Goal: Task Accomplishment & Management: Complete application form

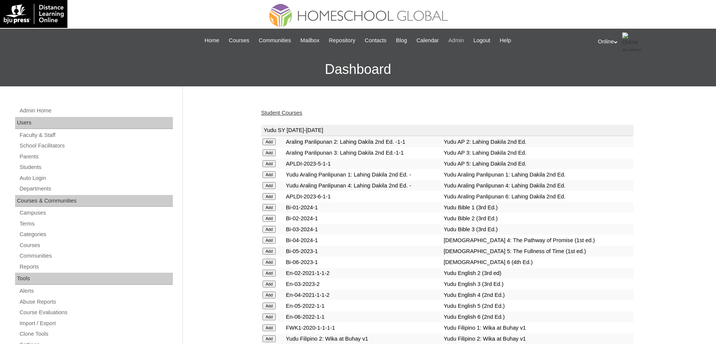
click at [460, 40] on span "Admin" at bounding box center [457, 40] width 16 height 9
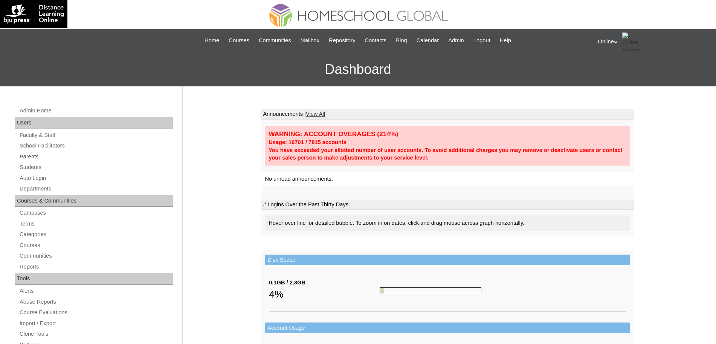
click at [30, 155] on link "Parents" at bounding box center [96, 156] width 154 height 9
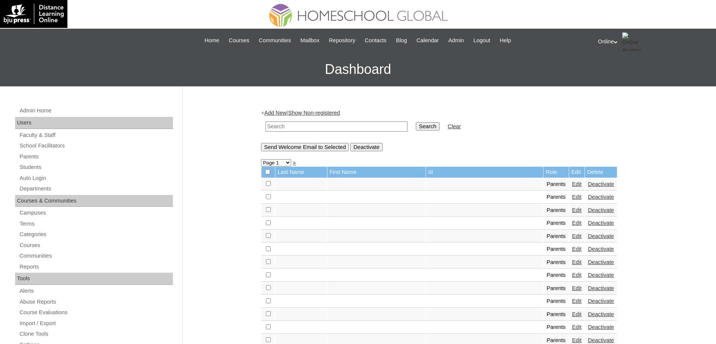
click at [283, 111] on link "Add New" at bounding box center [276, 113] width 22 height 6
click at [285, 125] on input "text" at bounding box center [337, 126] width 142 height 10
type input "subade"
click at [416, 123] on input "Search" at bounding box center [427, 126] width 23 height 8
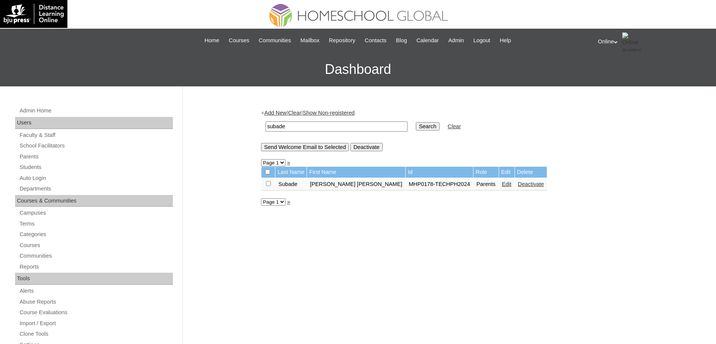
click at [502, 184] on link "Edit" at bounding box center [506, 184] width 9 height 6
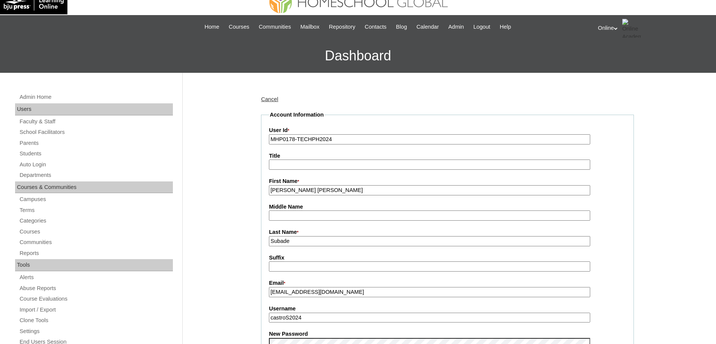
scroll to position [15, 0]
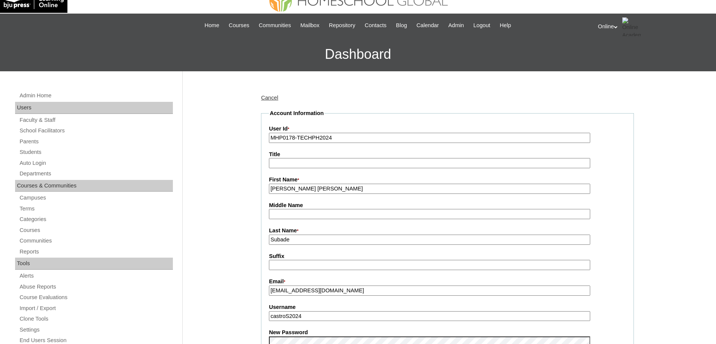
click at [349, 189] on input "[PERSON_NAME] [PERSON_NAME]" at bounding box center [429, 189] width 321 height 10
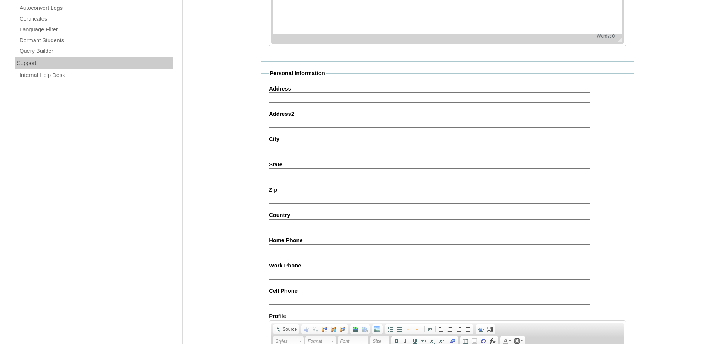
scroll to position [646, 0]
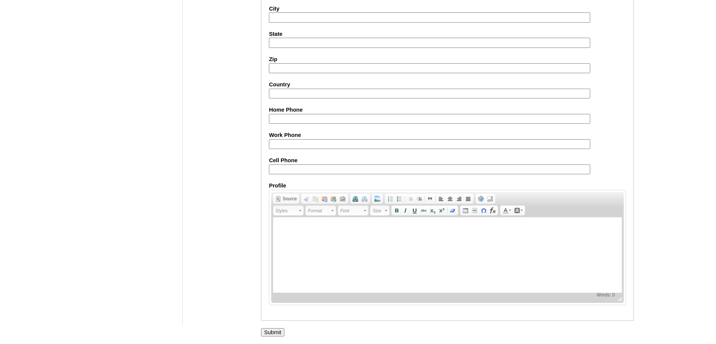
type input "Anna Kathrina (old)"
click at [277, 329] on input "Submit" at bounding box center [272, 332] width 23 height 8
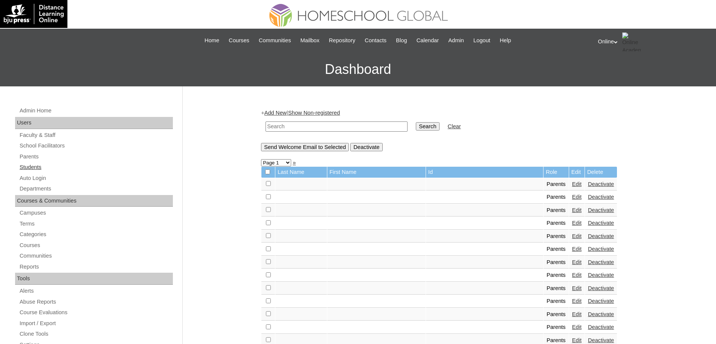
click at [33, 165] on link "Students" at bounding box center [96, 166] width 154 height 9
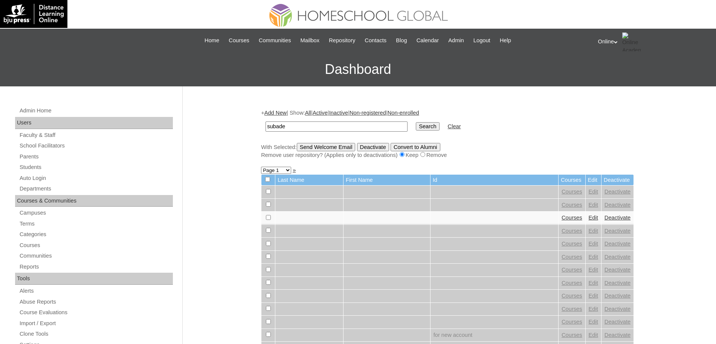
type input "subade"
click at [416, 125] on input "Search" at bounding box center [427, 126] width 23 height 8
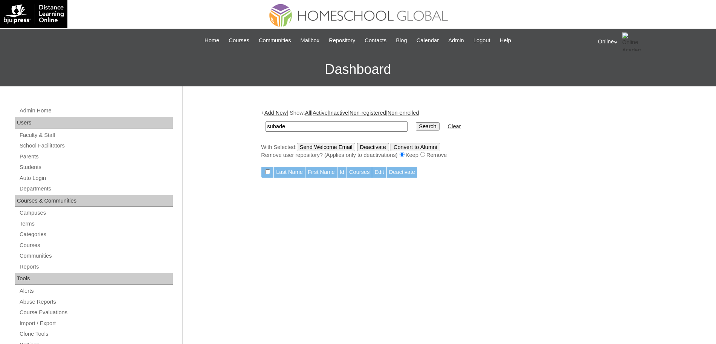
click at [336, 125] on input "subade" at bounding box center [337, 126] width 142 height 10
click at [416, 124] on input "Search" at bounding box center [427, 126] width 23 height 8
drag, startPoint x: 305, startPoint y: 125, endPoint x: 247, endPoint y: 125, distance: 58.4
click at [247, 125] on div "Admin Home Users Faculty & Staff School Facilitators Parents Students Auto Logi…" at bounding box center [358, 346] width 716 height 520
type input "ijon"
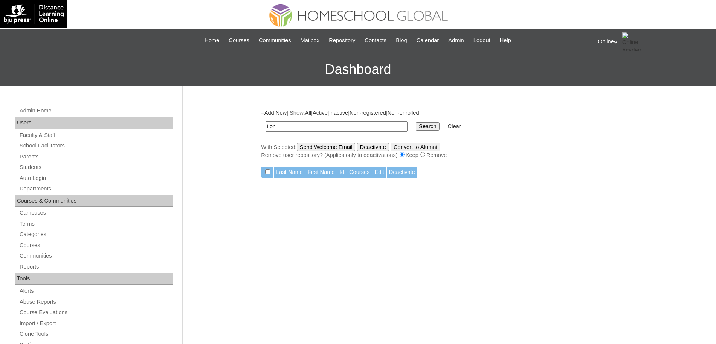
click at [416, 127] on input "Search" at bounding box center [427, 126] width 23 height 8
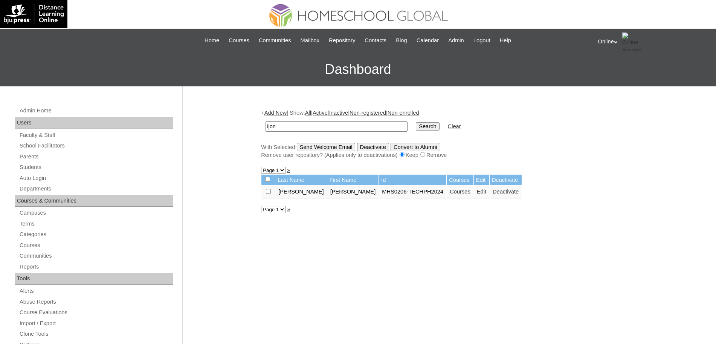
click at [477, 191] on link "Edit" at bounding box center [481, 191] width 9 height 6
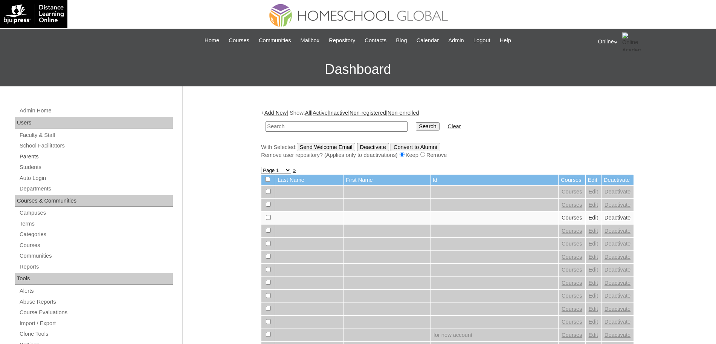
click at [33, 154] on link "Parents" at bounding box center [96, 156] width 154 height 9
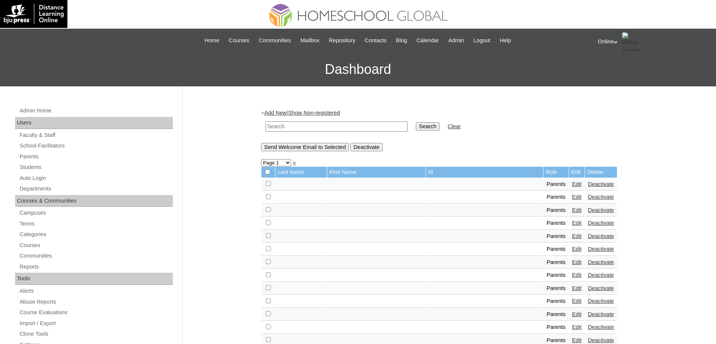
click at [282, 110] on link "Add New" at bounding box center [276, 113] width 22 height 6
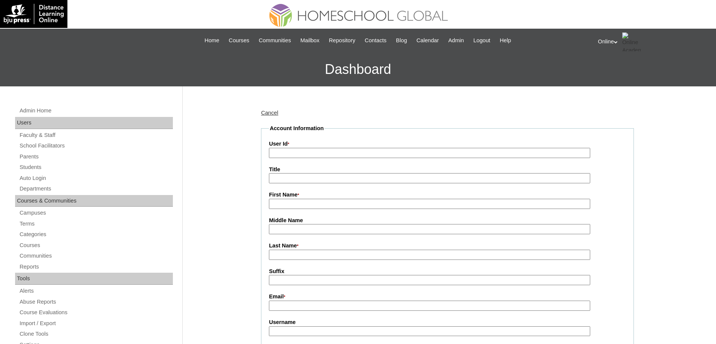
click at [287, 155] on input "User Id *" at bounding box center [429, 153] width 321 height 10
paste input "HGP0206-OACAD2025"
type input "HGP0206-OACAD2025"
click at [300, 204] on input "First Name *" at bounding box center [429, 204] width 321 height 10
paste input "Anna Kathrina Subade"
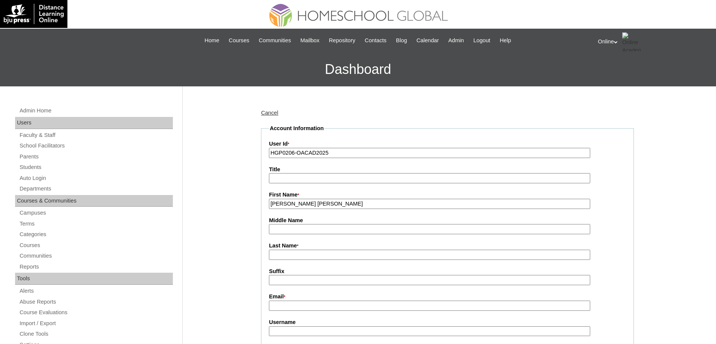
type input "Anna Kathrina"
click at [305, 253] on input "Last Name *" at bounding box center [429, 255] width 321 height 10
paste input "Subade"
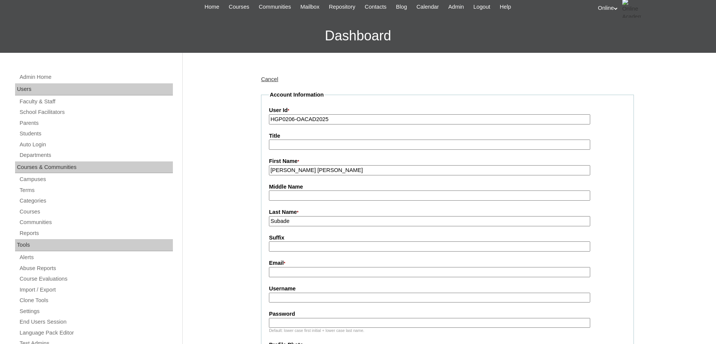
scroll to position [34, 0]
type input "Subade"
click at [302, 272] on input "Email *" at bounding box center [429, 271] width 321 height 10
paste input "annacastro6577@gmail.com"
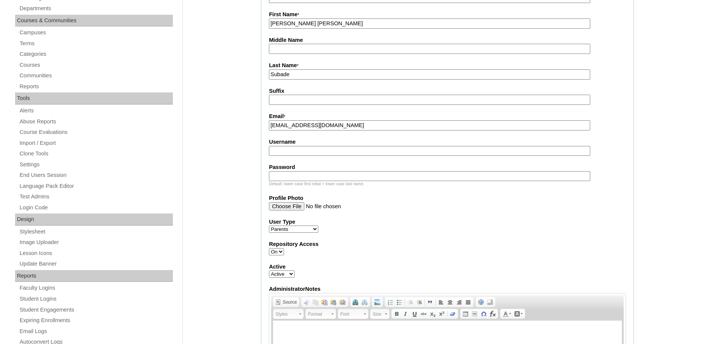
scroll to position [182, 0]
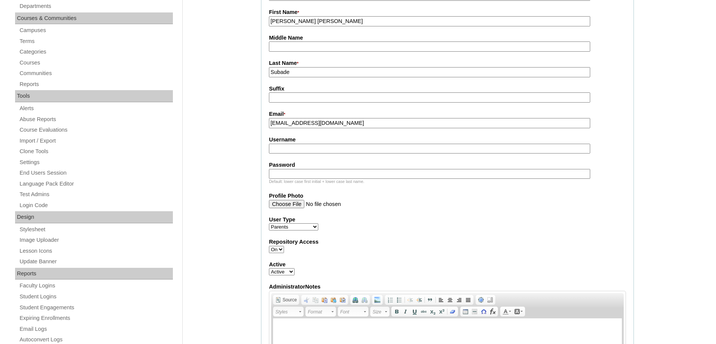
type input "annacastro6577@gmail.com"
click at [312, 151] on input "Username" at bounding box center [429, 149] width 321 height 10
paste input "aksubade2025"
type input "aksubade2025"
click at [285, 177] on input "Password" at bounding box center [429, 174] width 321 height 10
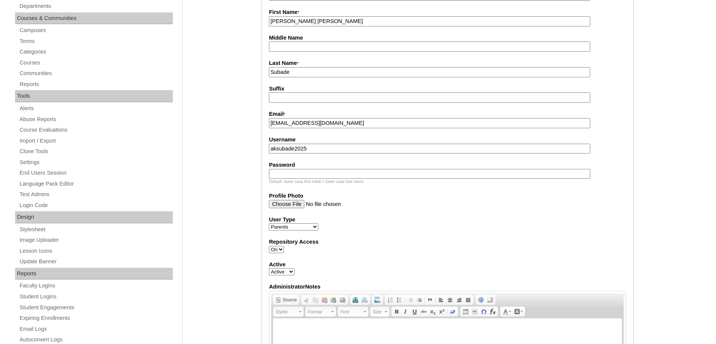
paste input "kFbch"
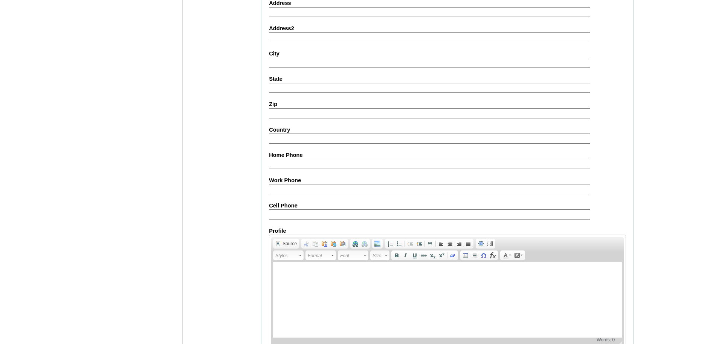
scroll to position [675, 0]
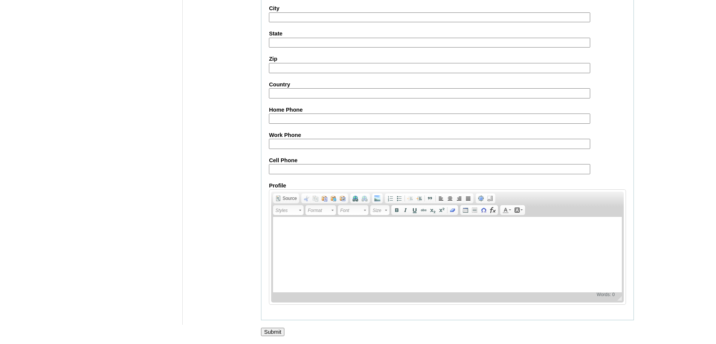
type input "kFbch"
click at [275, 329] on input "Submit" at bounding box center [272, 332] width 23 height 8
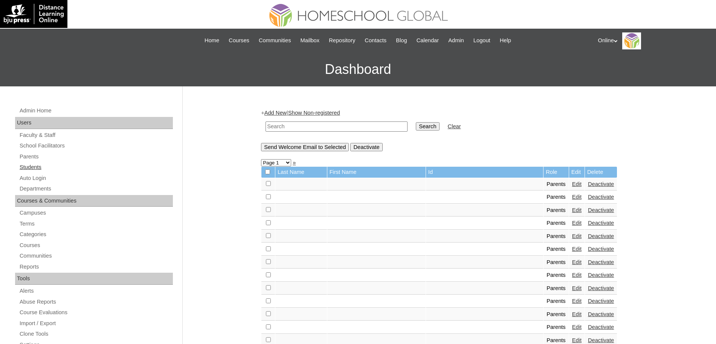
click at [38, 162] on link "Students" at bounding box center [96, 166] width 154 height 9
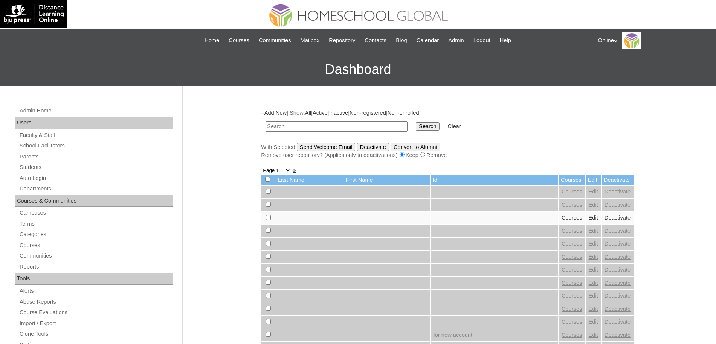
click at [280, 113] on link "Add New" at bounding box center [276, 113] width 22 height 6
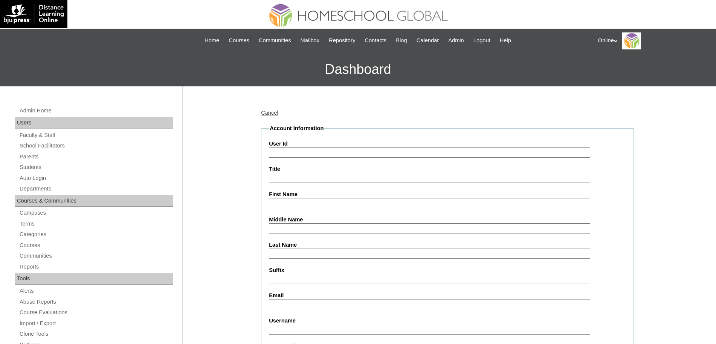
click at [293, 152] on input "User Id" at bounding box center [429, 152] width 321 height 10
paste input "HG251OACAD2025"
type input "HG251OACAD2025"
click at [281, 199] on input "First Name" at bounding box center [429, 203] width 321 height 10
paste input "Ijon Gerard"
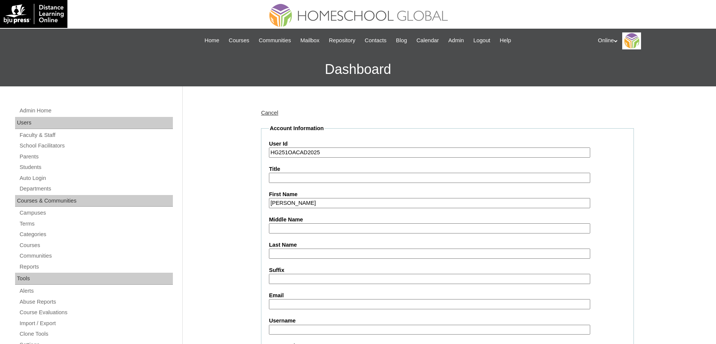
type input "Ijon Gerard"
click at [292, 228] on input "Middle Name" at bounding box center [429, 228] width 321 height 10
type input "Subade"
click at [277, 253] on input "Last Name" at bounding box center [429, 253] width 321 height 10
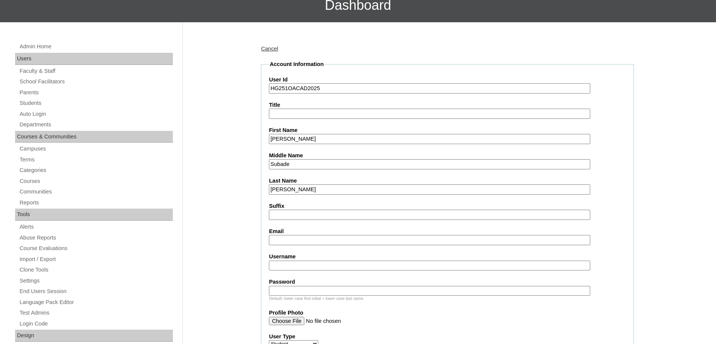
scroll to position [65, 0]
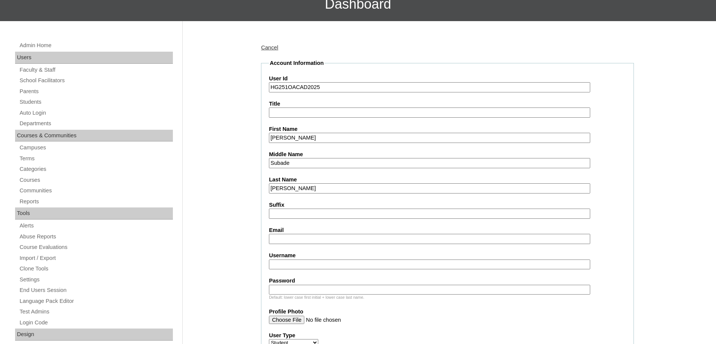
type input "Castro"
click at [288, 240] on input "Email" at bounding box center [429, 239] width 321 height 10
paste input "annacastro6577@gmail.com"
type input "annacastro6577@gmail.com"
click at [311, 265] on input "Username" at bounding box center [429, 264] width 321 height 10
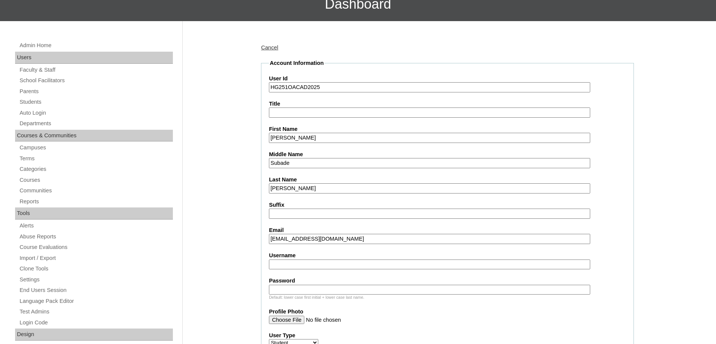
paste input "ijon.subade2025"
type input "ijon.subade2025"
click at [301, 286] on input "Password" at bounding box center [429, 290] width 321 height 10
paste input "PodJ5"
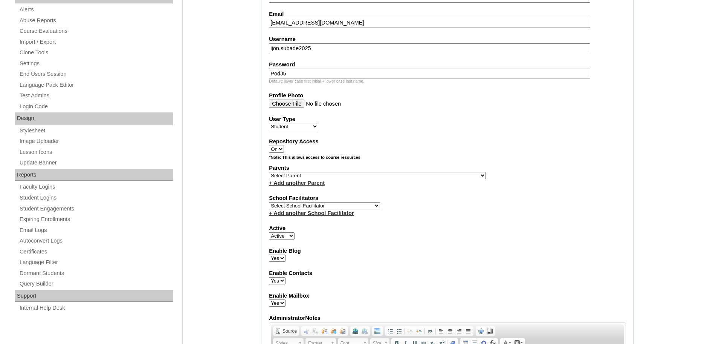
scroll to position [282, 0]
type input "PodJ5"
click at [354, 173] on select "Select Parent , , , , , , , , , , , , , , , , , , , , , , , , , , , , , , , , ,…" at bounding box center [377, 174] width 217 height 7
select select "43845"
click at [269, 171] on select "Select Parent , , , , , , , , , , , , , , , , , , , , , , , , , , , , , , , , ,…" at bounding box center [377, 174] width 217 height 7
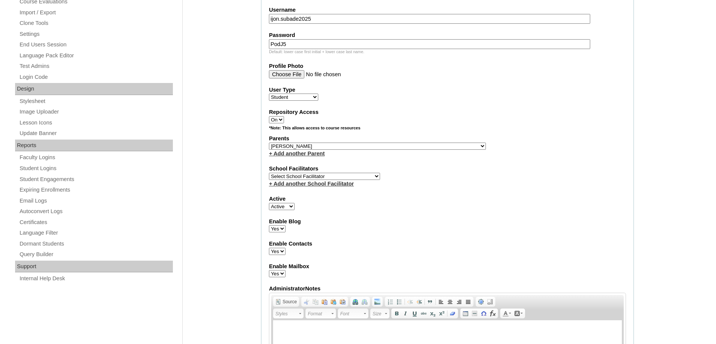
scroll to position [311, 0]
click at [333, 174] on select "Select School Facilitator Norman Añain Ruffa Abadijas Mary Abella Gloryfe Abion…" at bounding box center [324, 175] width 111 height 7
select select "43686"
click at [269, 172] on select "Select School Facilitator Norman Añain Ruffa Abadijas Mary Abella Gloryfe Abion…" at bounding box center [324, 175] width 111 height 7
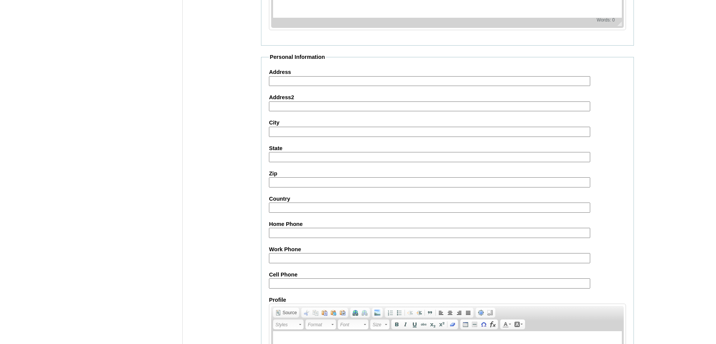
scroll to position [803, 0]
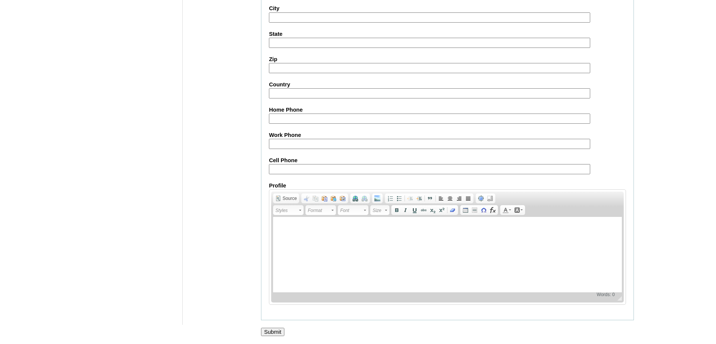
click at [277, 328] on input "Submit" at bounding box center [272, 332] width 23 height 8
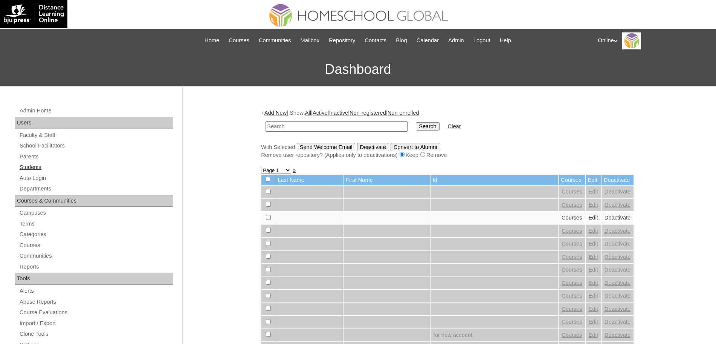
click at [35, 166] on link "Students" at bounding box center [96, 166] width 154 height 9
click at [289, 127] on input "text" at bounding box center [337, 126] width 142 height 10
paste input "HG251OACAD2025"
type input "HG251OACAD2025"
click at [416, 126] on input "Search" at bounding box center [427, 126] width 23 height 8
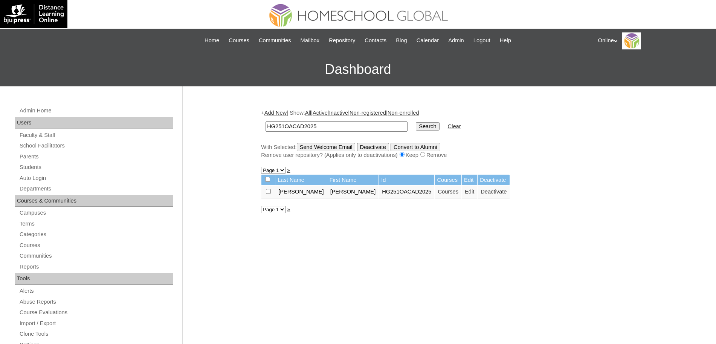
click at [438, 191] on link "Courses" at bounding box center [448, 191] width 21 height 6
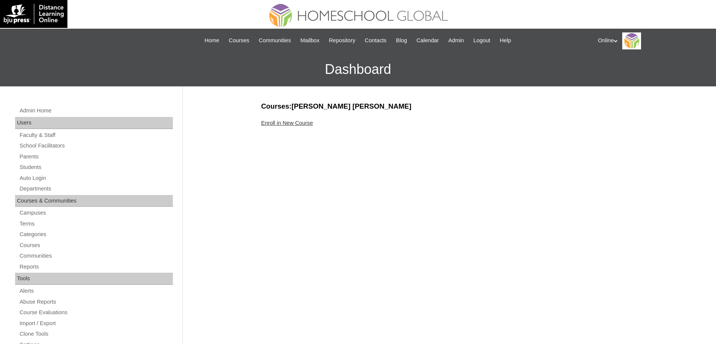
click at [297, 121] on link "Enroll in New Course" at bounding box center [287, 123] width 52 height 6
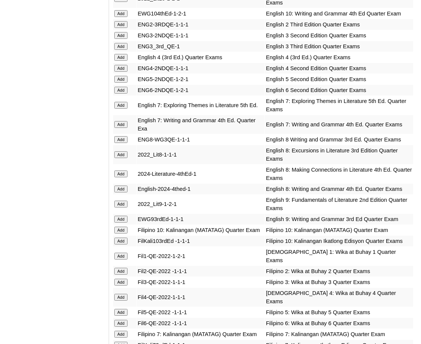
scroll to position [935, 0]
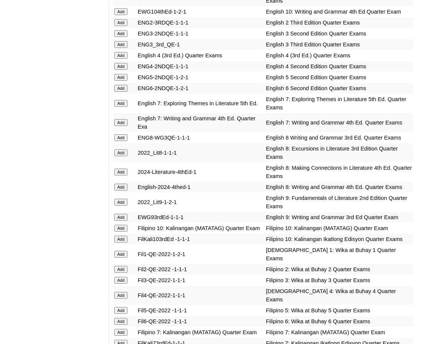
click at [123, 107] on input "Add" at bounding box center [120, 103] width 13 height 7
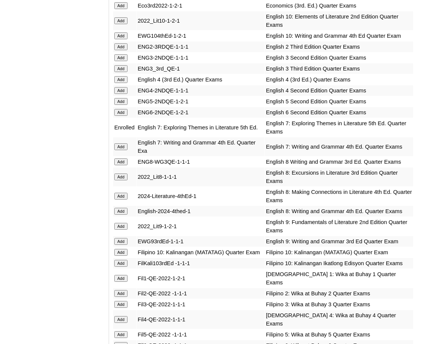
scroll to position [912, 0]
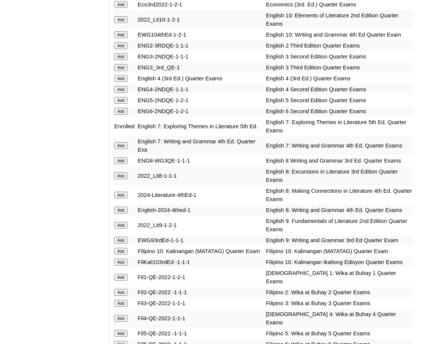
click at [123, 149] on input "Add" at bounding box center [120, 145] width 13 height 7
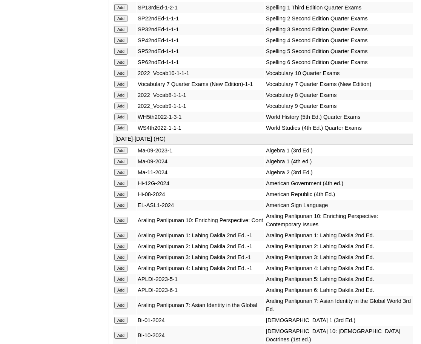
scroll to position [1767, 0]
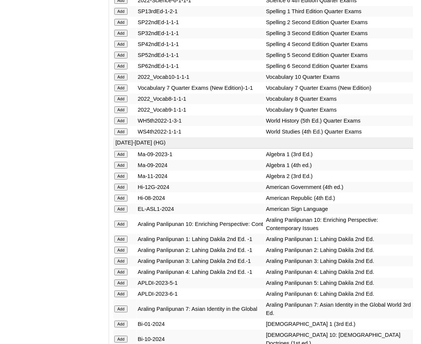
click at [124, 91] on input "Add" at bounding box center [120, 87] width 13 height 7
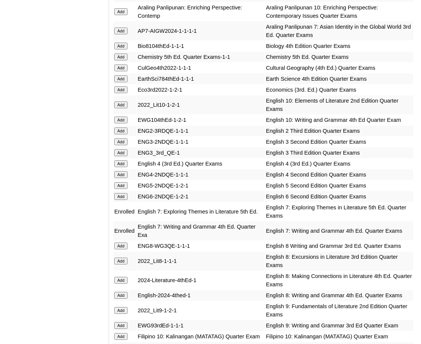
scroll to position [827, 0]
click at [123, 82] on input "Add" at bounding box center [120, 78] width 13 height 7
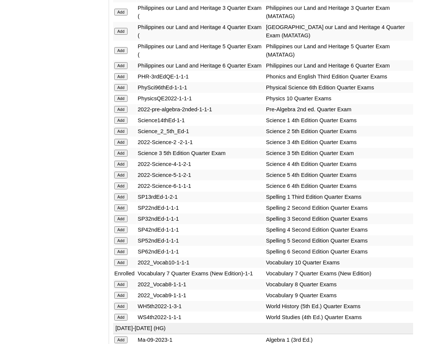
scroll to position [1583, 0]
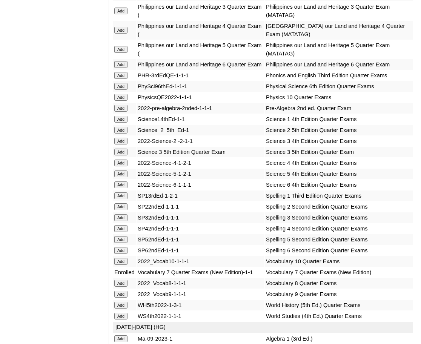
click at [123, 112] on input "Add" at bounding box center [120, 108] width 13 height 7
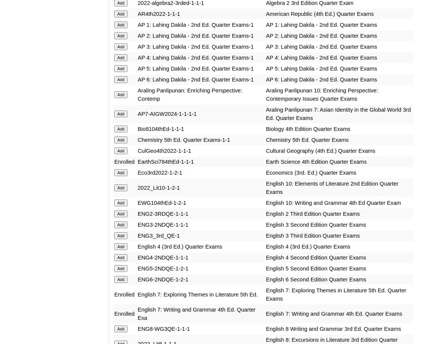
scroll to position [743, 0]
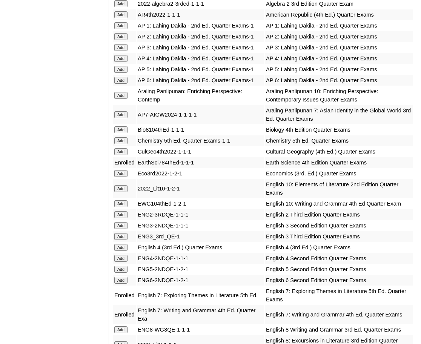
click at [123, 118] on input "Add" at bounding box center [120, 114] width 13 height 7
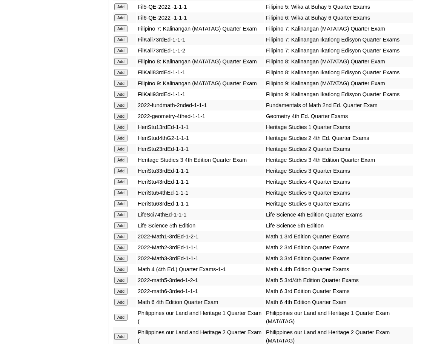
scroll to position [1238, 0]
click at [120, 32] on input "Add" at bounding box center [120, 29] width 13 height 7
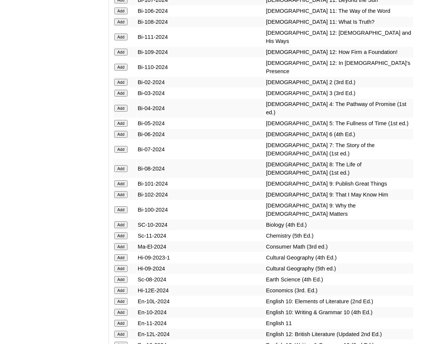
scroll to position [2173, 0]
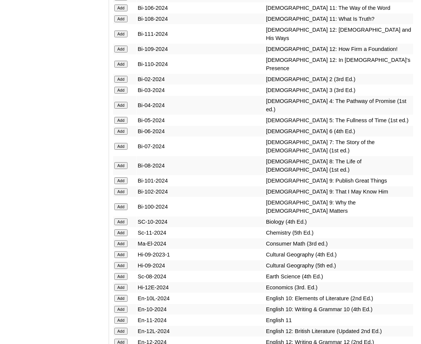
click at [121, 150] on input "Add" at bounding box center [120, 146] width 13 height 7
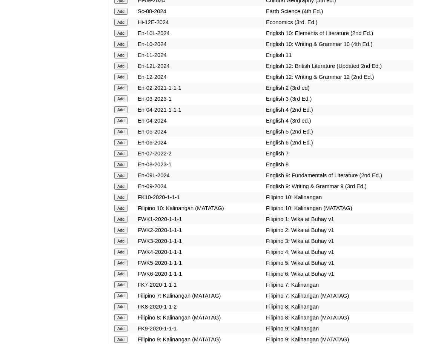
scroll to position [2439, 0]
click at [125, 156] on input "Add" at bounding box center [120, 153] width 13 height 7
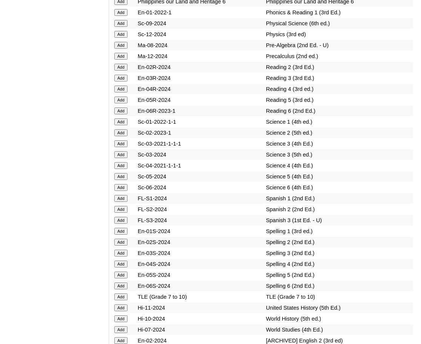
scroll to position [3255, 0]
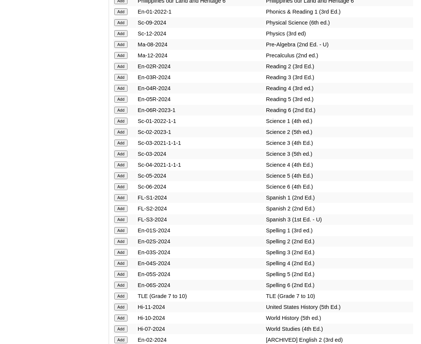
click at [122, 48] on input "Add" at bounding box center [120, 44] width 13 height 7
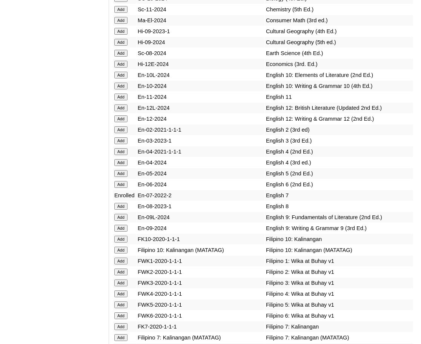
scroll to position [2396, 0]
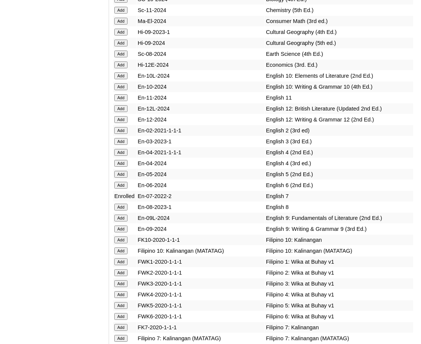
click at [122, 57] on input "Add" at bounding box center [120, 54] width 13 height 7
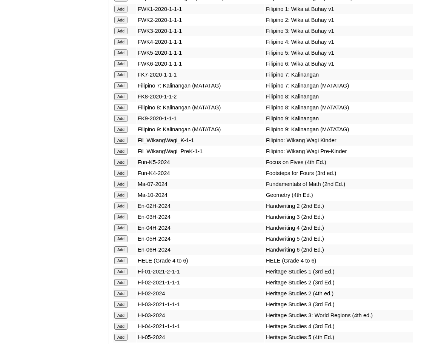
scroll to position [2655, 0]
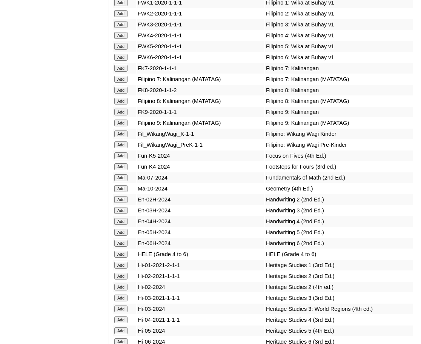
click at [124, 83] on input "Add" at bounding box center [120, 79] width 13 height 7
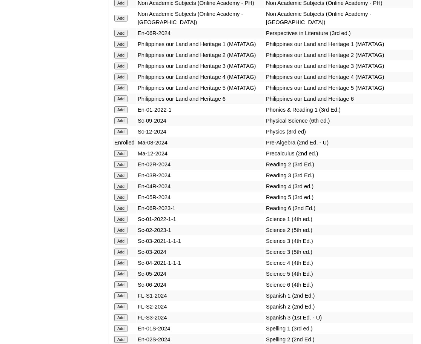
scroll to position [3157, 0]
click at [125, 7] on input "Add" at bounding box center [120, 3] width 13 height 7
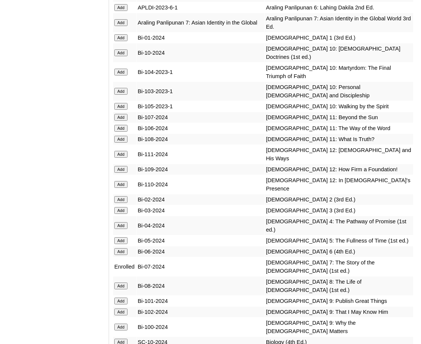
scroll to position [2054, 0]
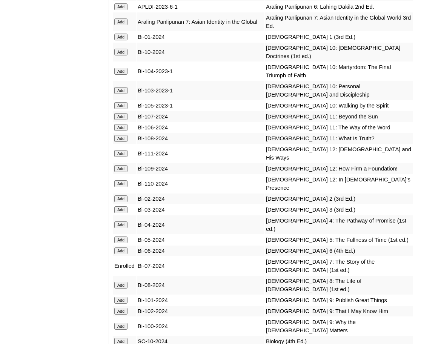
click at [122, 25] on input "Add" at bounding box center [120, 21] width 13 height 7
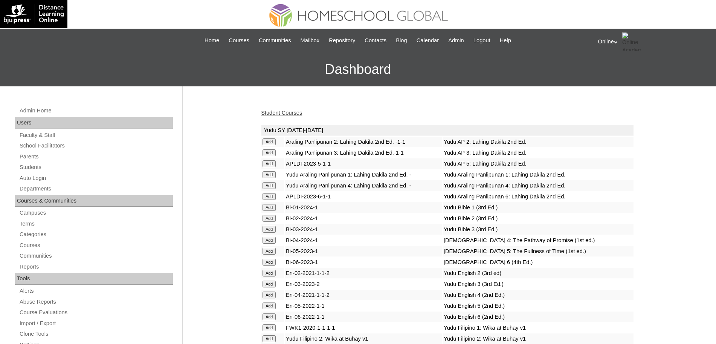
click at [276, 110] on link "Student Courses" at bounding box center [281, 113] width 41 height 6
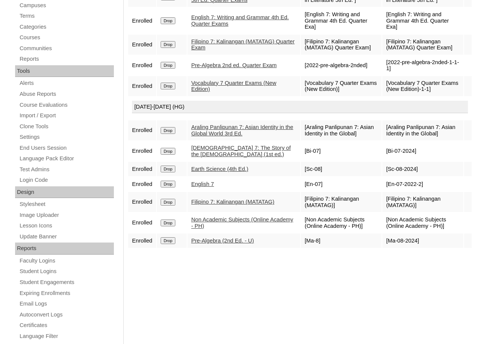
scroll to position [227, 0]
